Goal: Transaction & Acquisition: Purchase product/service

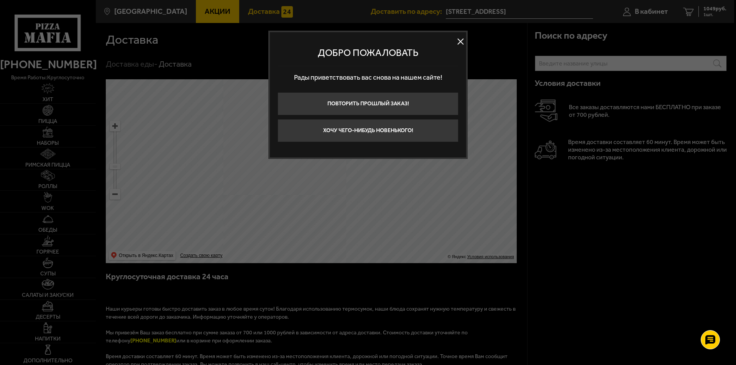
click at [463, 40] on button at bounding box center [460, 41] width 11 height 11
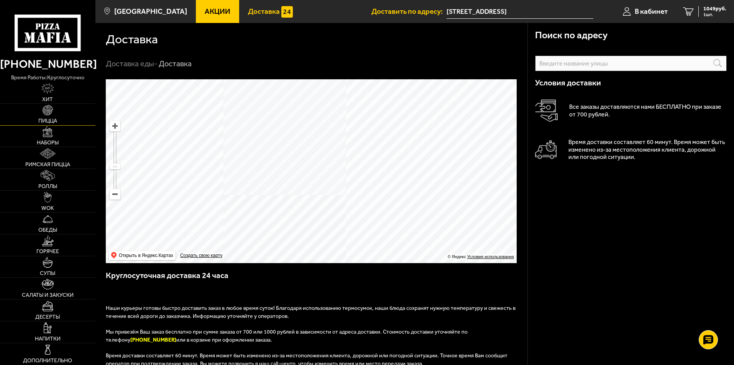
click at [48, 117] on link "Пицца" at bounding box center [47, 114] width 95 height 21
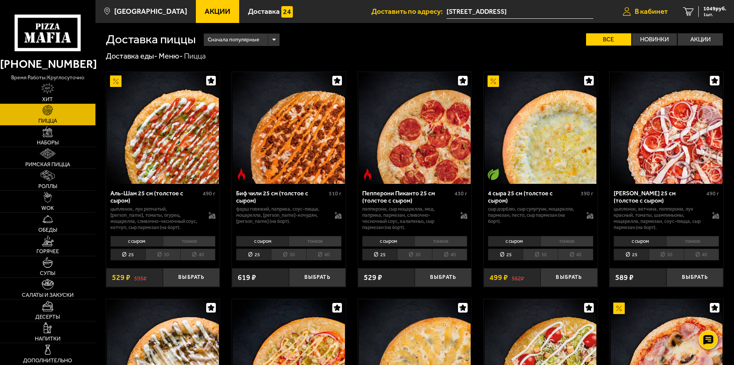
click at [651, 11] on span "В кабинет" at bounding box center [651, 11] width 33 height 7
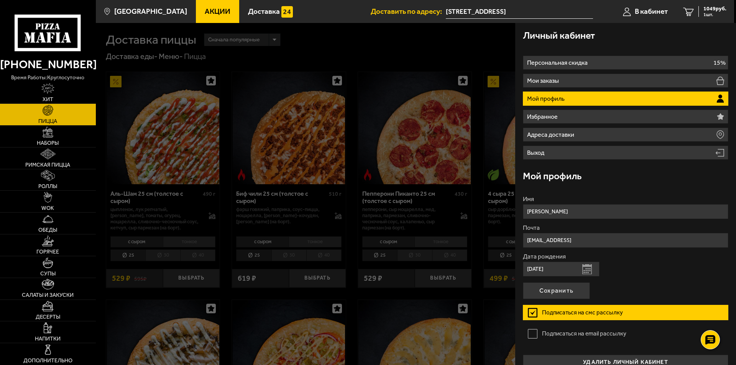
click at [407, 48] on div at bounding box center [464, 205] width 736 height 365
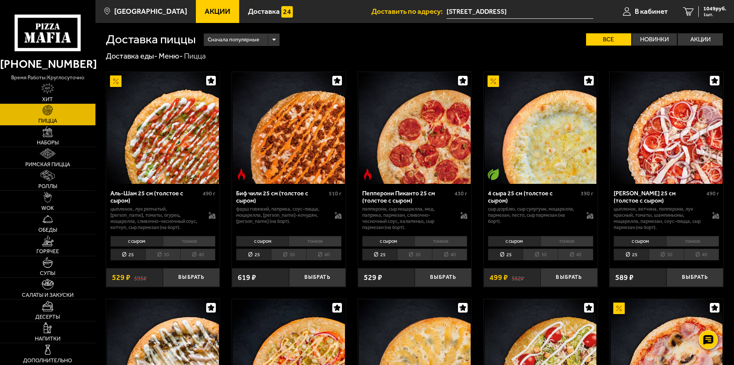
click at [194, 243] on li "тонкое" at bounding box center [189, 241] width 53 height 11
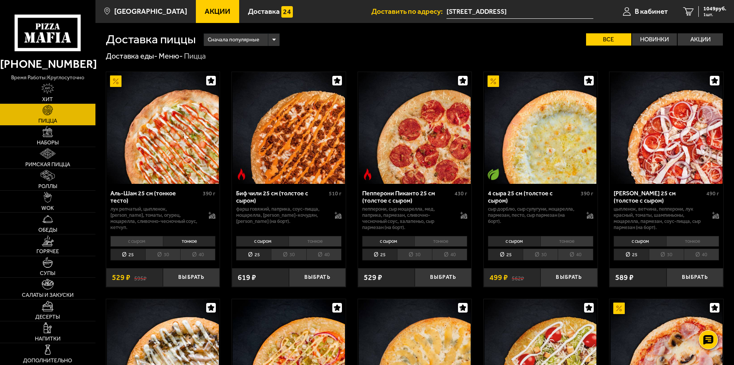
click at [197, 255] on li "40" at bounding box center [197, 255] width 35 height 12
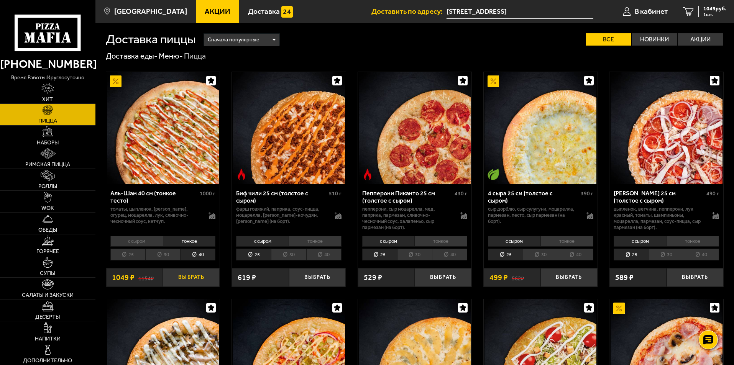
click at [189, 280] on button "Выбрать" at bounding box center [191, 277] width 57 height 19
click at [709, 11] on span "2098 руб." at bounding box center [714, 8] width 23 height 5
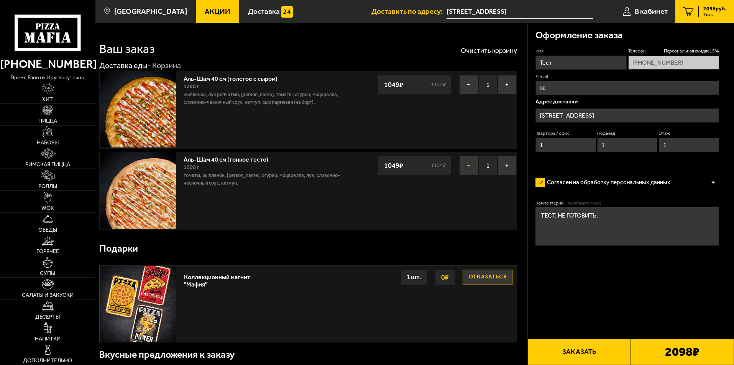
click at [468, 163] on button "−" at bounding box center [468, 165] width 19 height 19
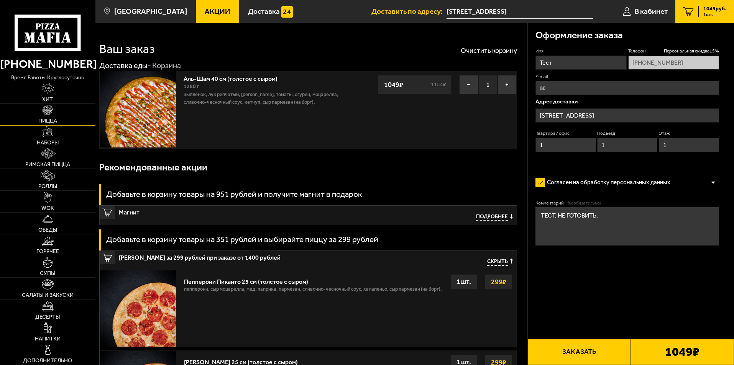
click at [48, 120] on span "Пицца" at bounding box center [47, 120] width 19 height 5
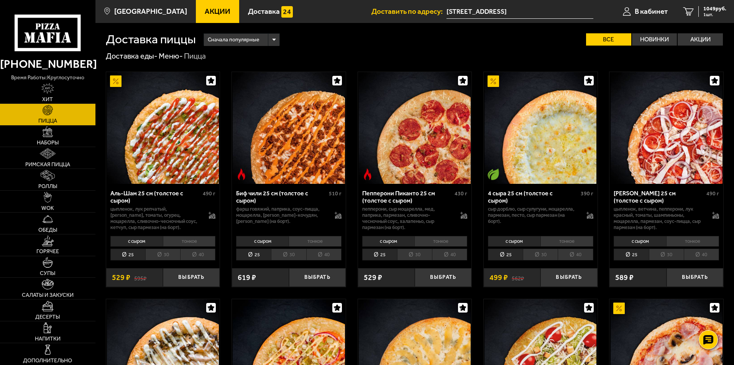
click at [193, 256] on li "40" at bounding box center [197, 255] width 35 height 12
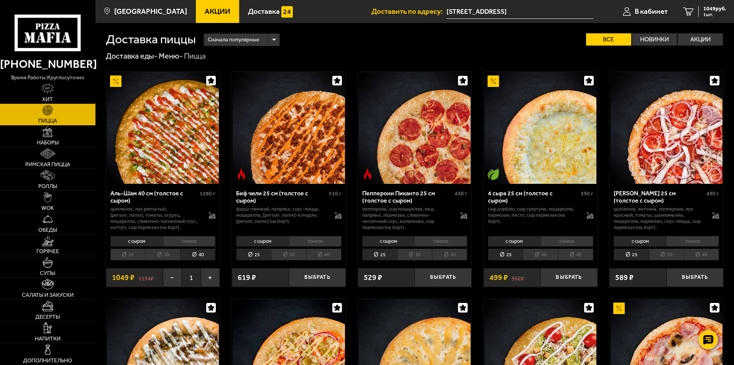
click at [130, 254] on li "25" at bounding box center [127, 255] width 35 height 12
